Goal: Task Accomplishment & Management: Manage account settings

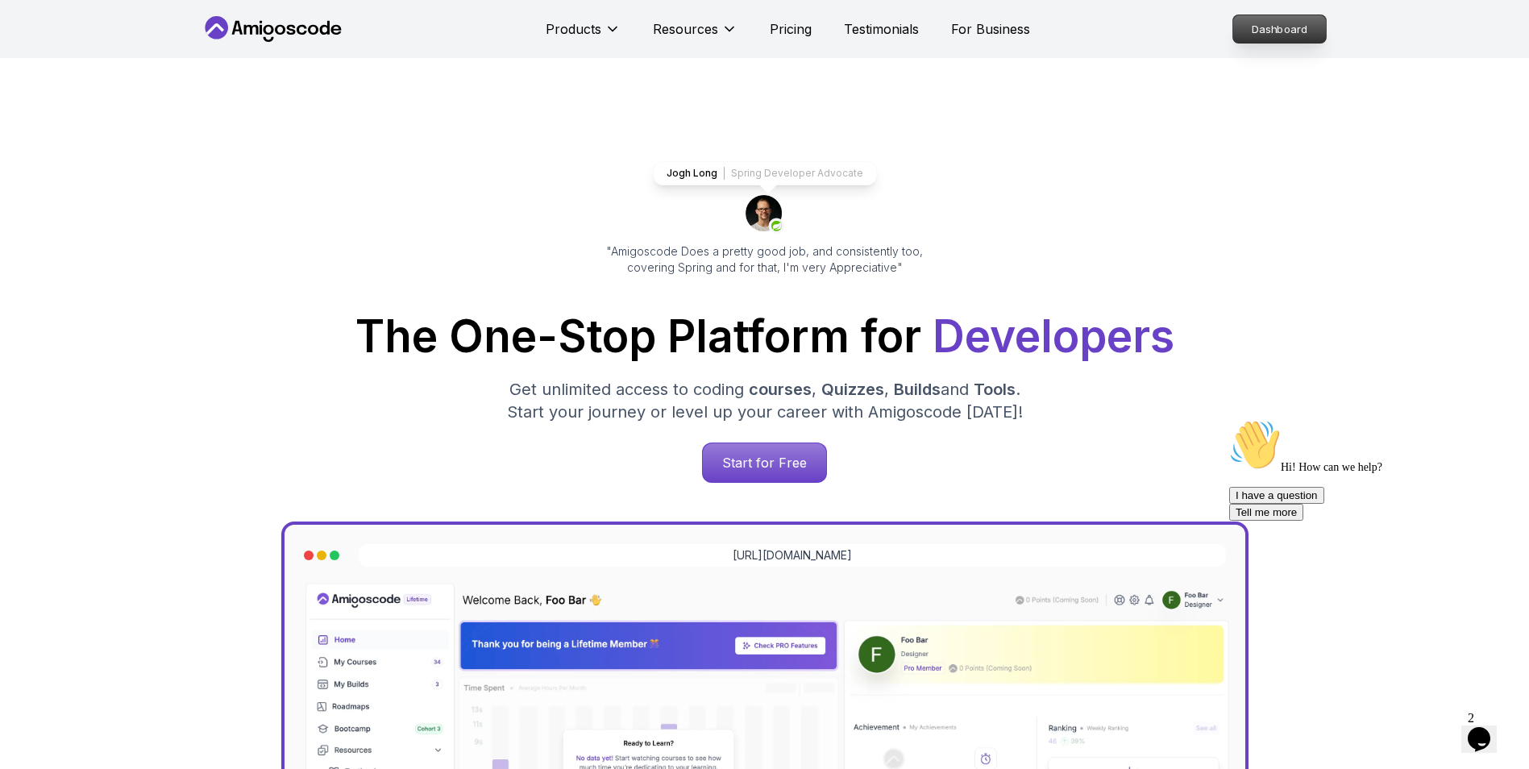
click at [1235, 24] on p "Dashboard" at bounding box center [1279, 28] width 93 height 27
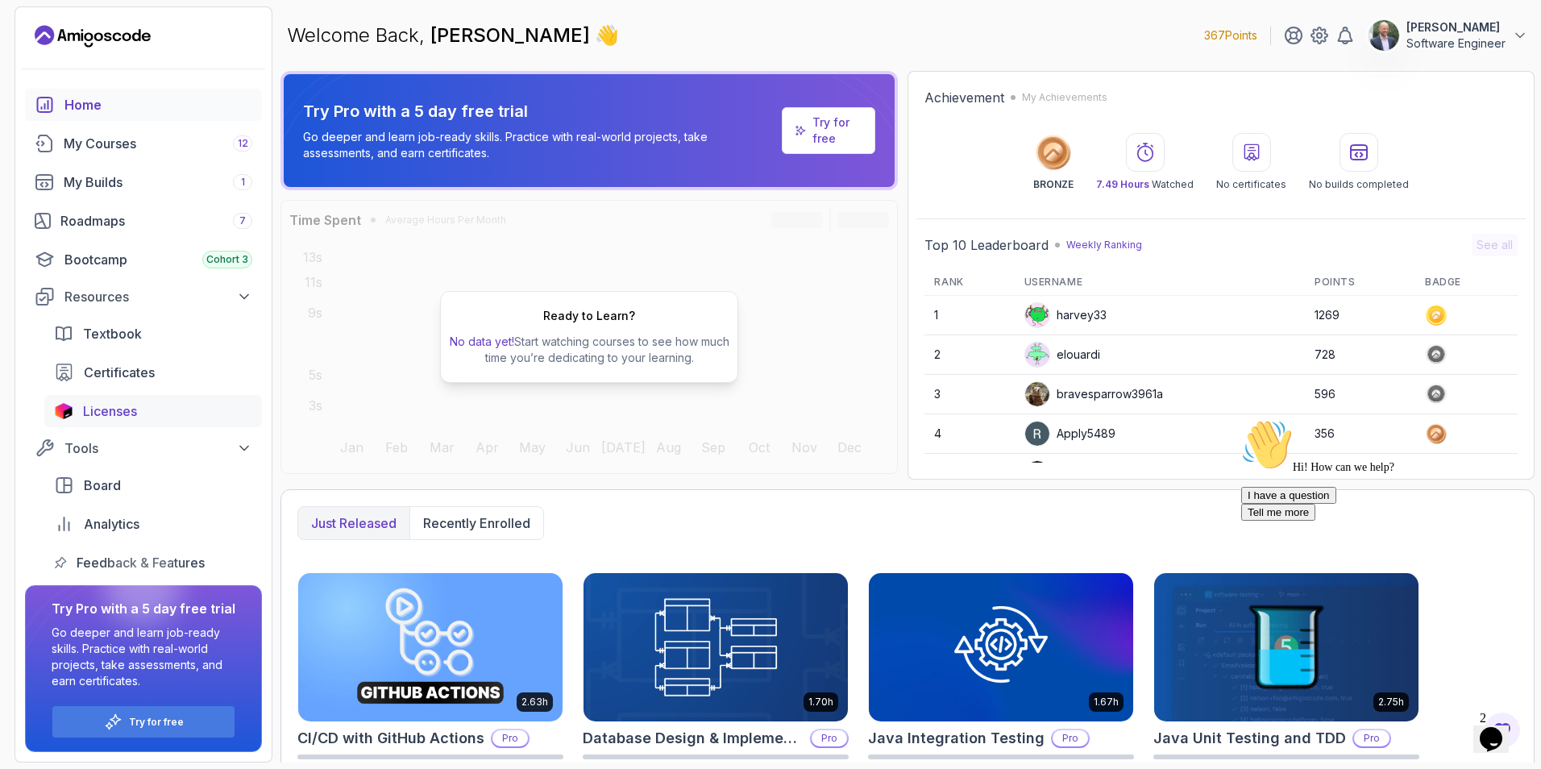
click at [123, 412] on span "Licenses" at bounding box center [110, 410] width 54 height 19
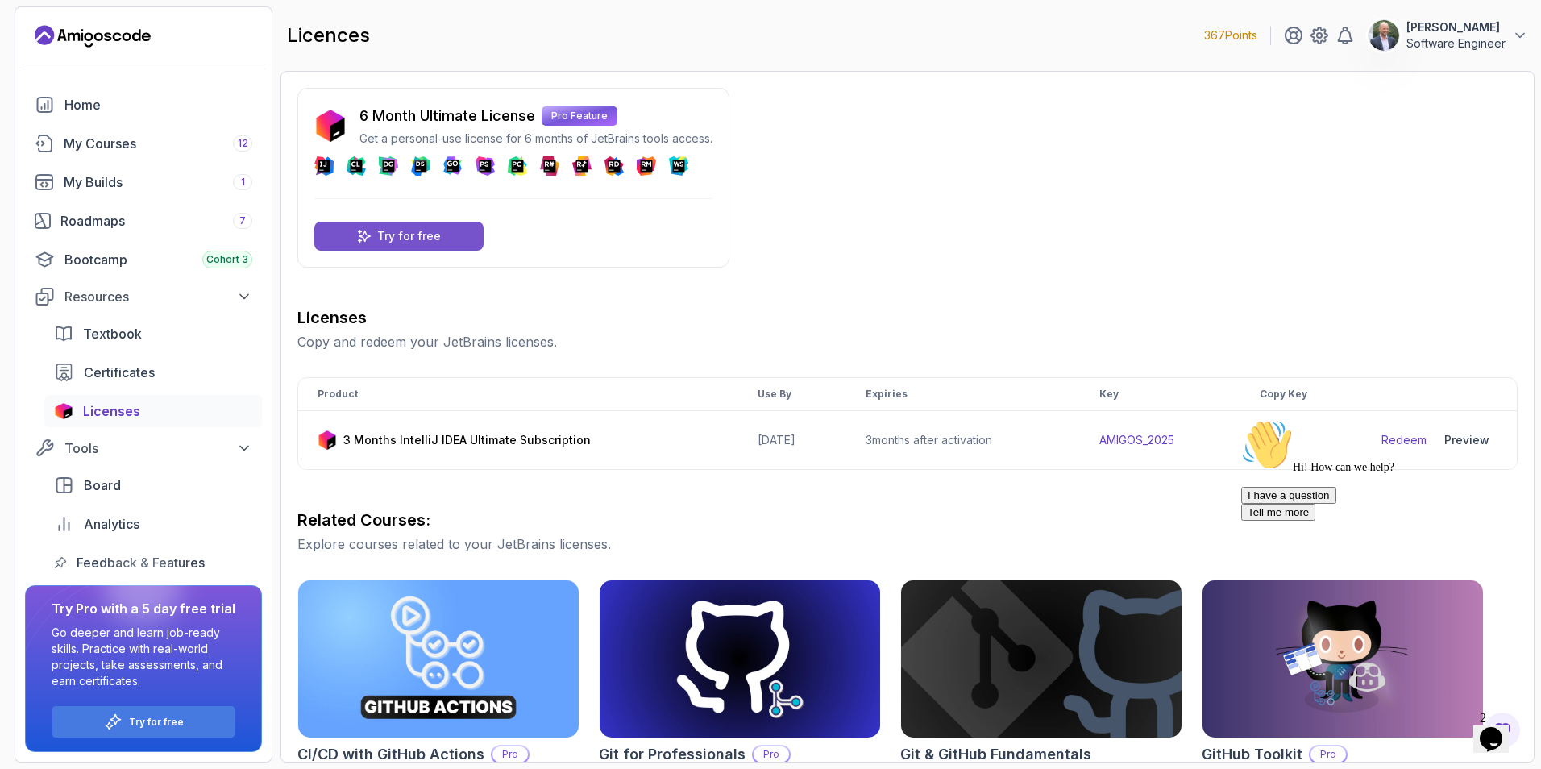
click at [423, 233] on p "Try for free" at bounding box center [409, 236] width 64 height 16
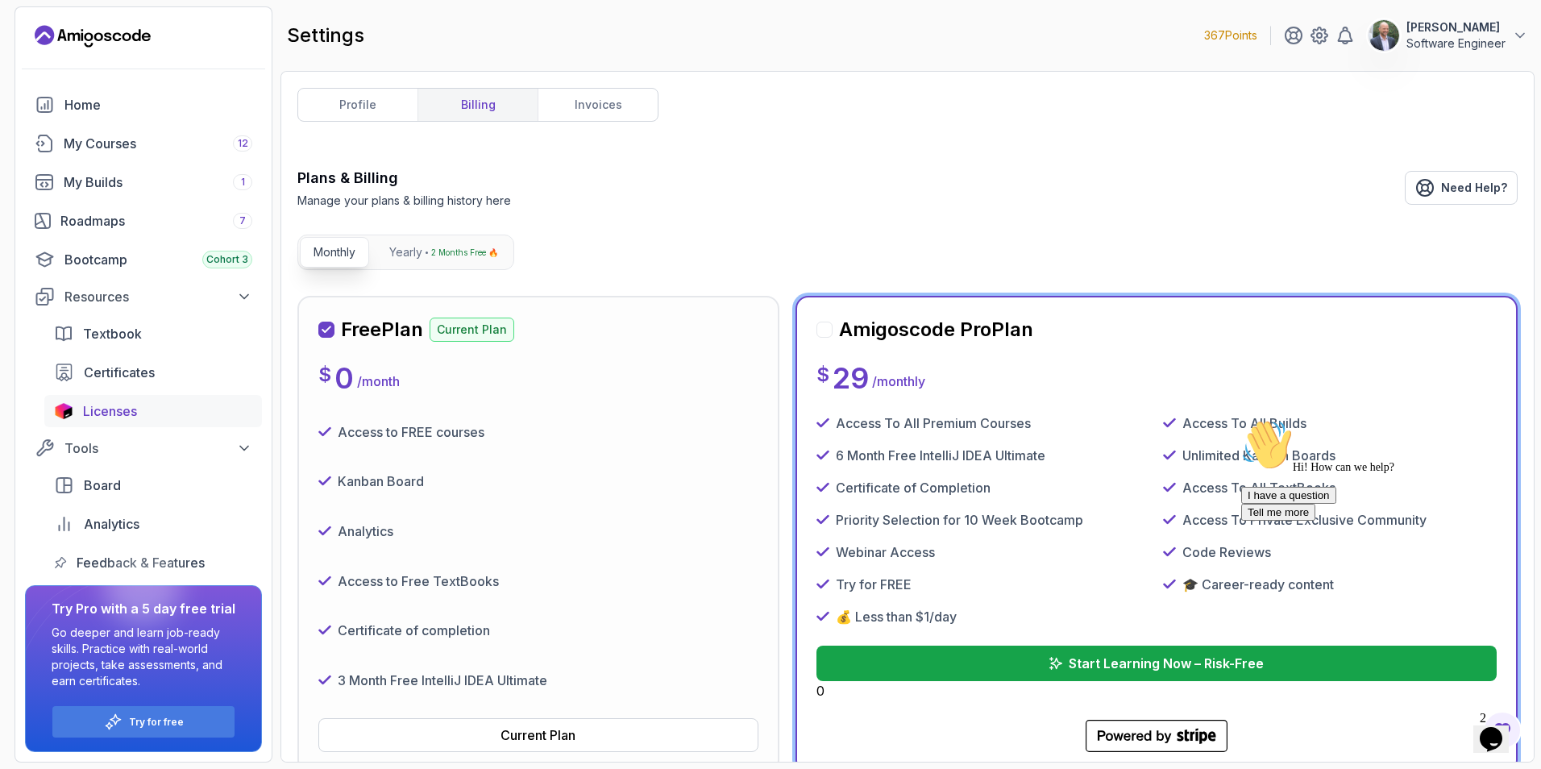
click at [152, 416] on div "Licenses" at bounding box center [167, 410] width 169 height 19
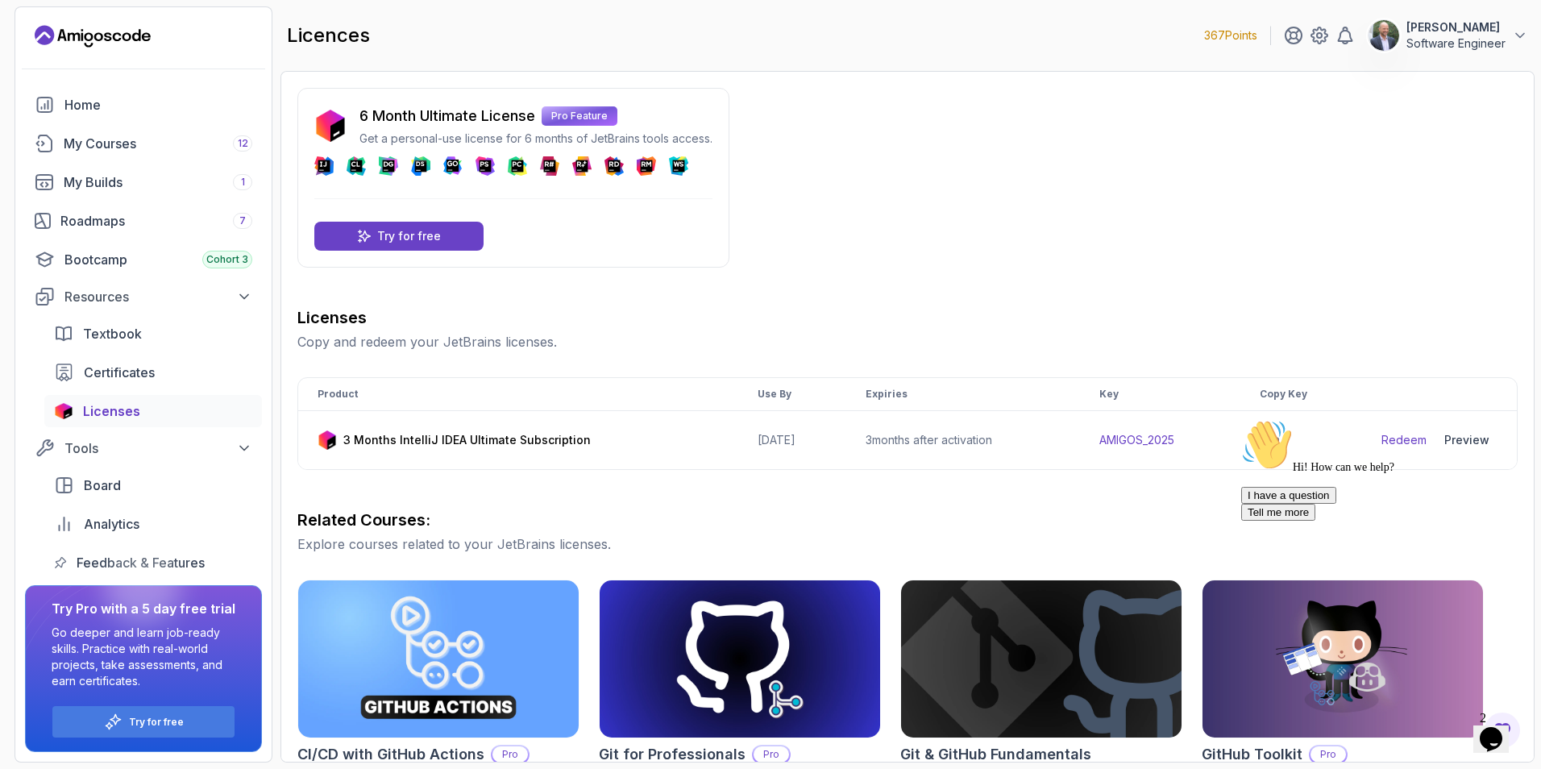
click at [1398, 440] on div "Hi! How can we help? I have a question Tell me more" at bounding box center [1386, 470] width 290 height 102
click at [1285, 442] on div "Hi! How can we help? I have a question Tell me more" at bounding box center [1386, 470] width 290 height 102
click at [1360, 257] on div "6 Month Ultimate License Pro Feature Get a personal-use license for 6 months of…" at bounding box center [907, 575] width 1220 height 974
click at [1278, 433] on div "Hi! How can we help? I have a question Tell me more" at bounding box center [1386, 470] width 290 height 102
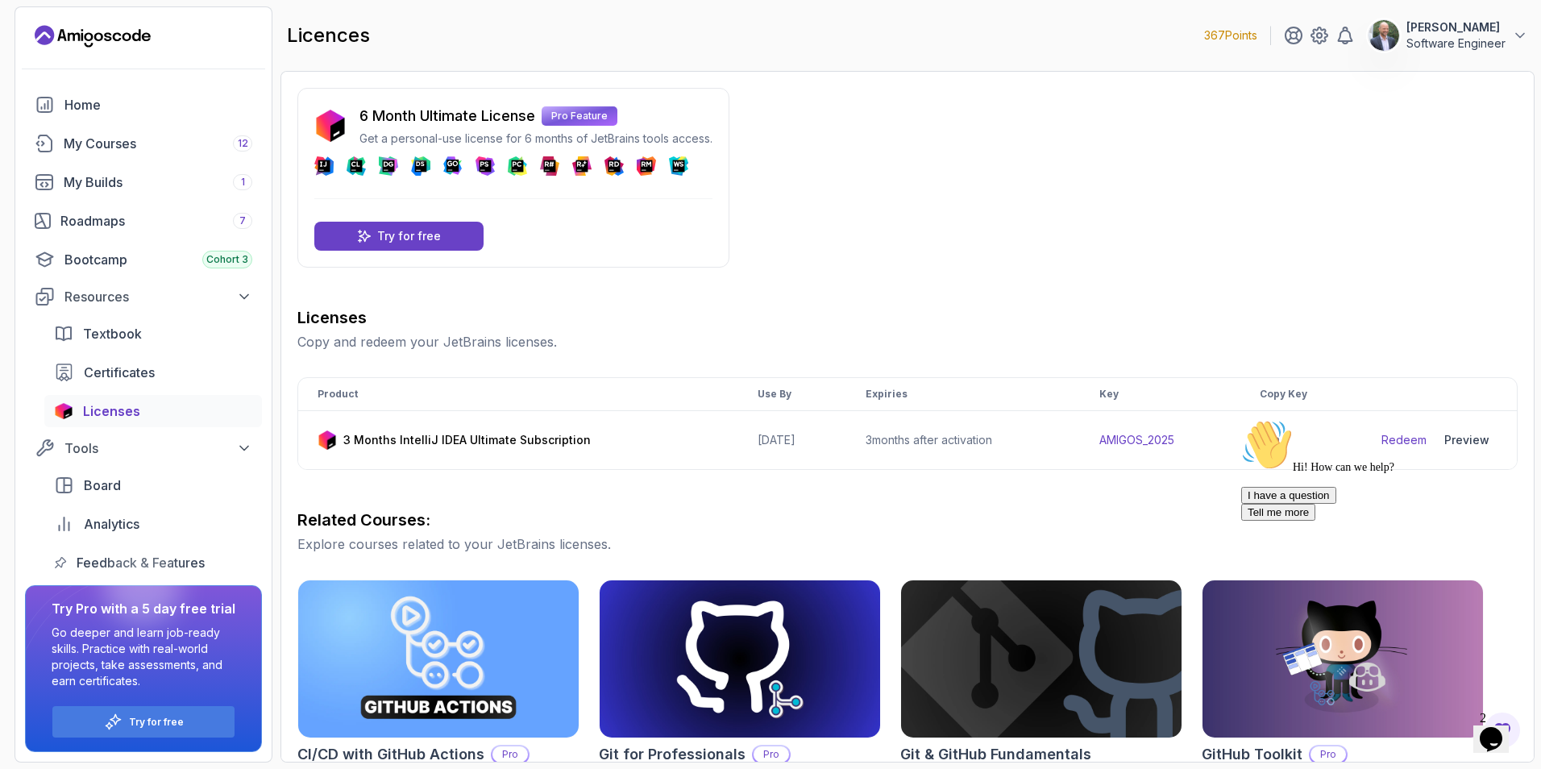
click at [1417, 440] on div "Hi! How can we help? I have a question Tell me more" at bounding box center [1386, 470] width 290 height 102
click at [1417, 434] on div "Hi! How can we help? I have a question Tell me more" at bounding box center [1386, 470] width 290 height 102
click at [1241, 419] on icon "Chat attention grabber" at bounding box center [1241, 419] width 0 height 0
click at [1406, 444] on link "Redeem" at bounding box center [1404, 440] width 45 height 16
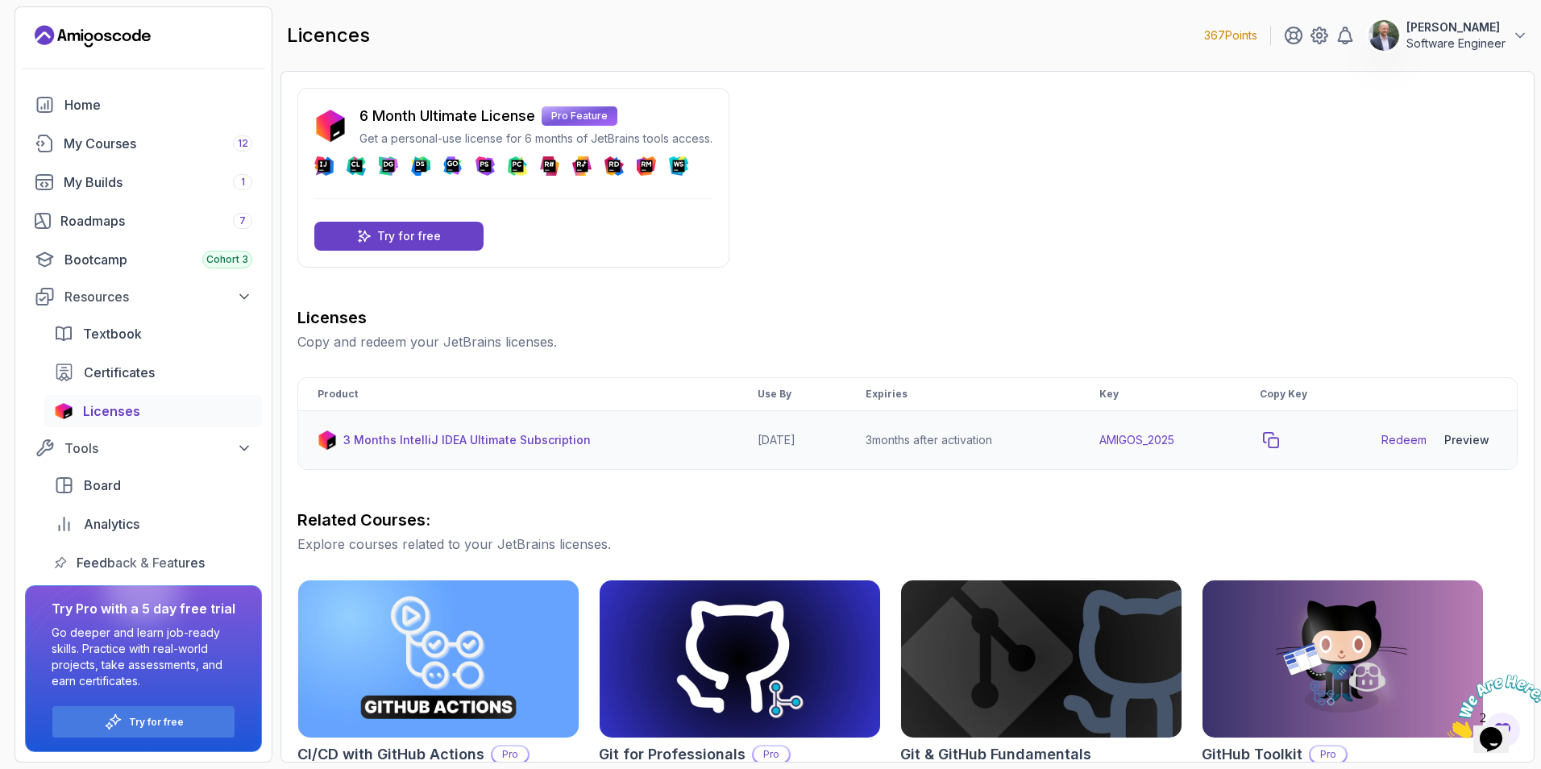
click at [1279, 439] on icon "copy-button" at bounding box center [1271, 440] width 16 height 16
